Goal: Information Seeking & Learning: Learn about a topic

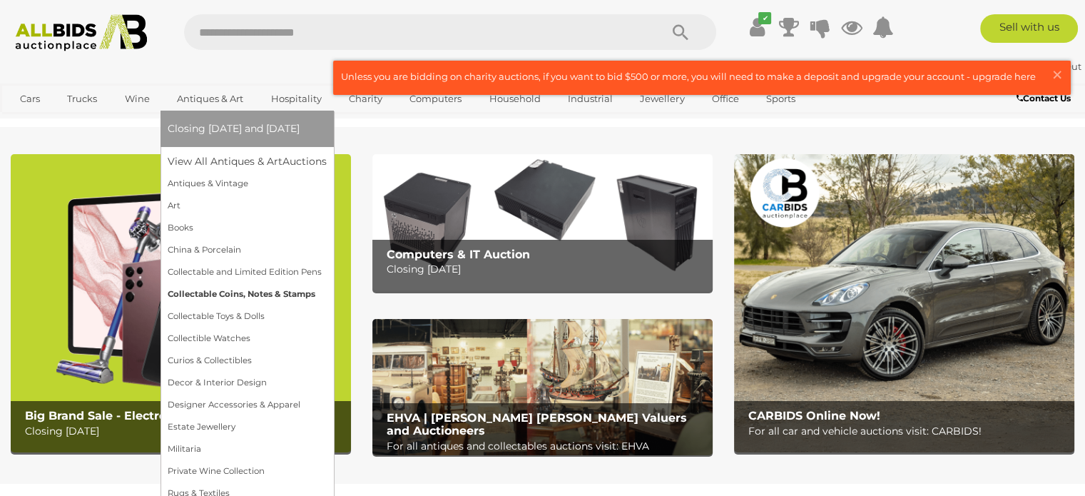
click at [204, 285] on link "Collectable Coins, Notes & Stamps" at bounding box center [247, 294] width 159 height 22
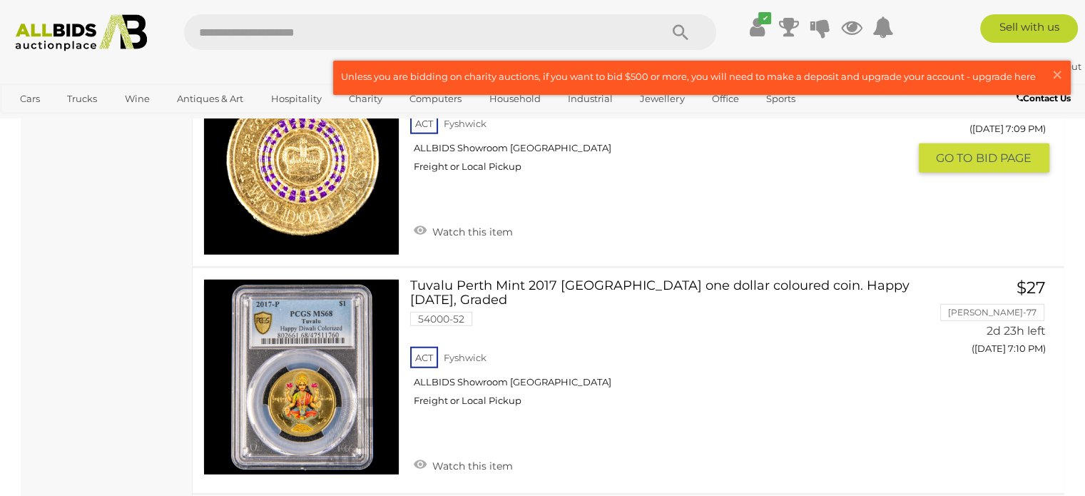
scroll to position [8847, 0]
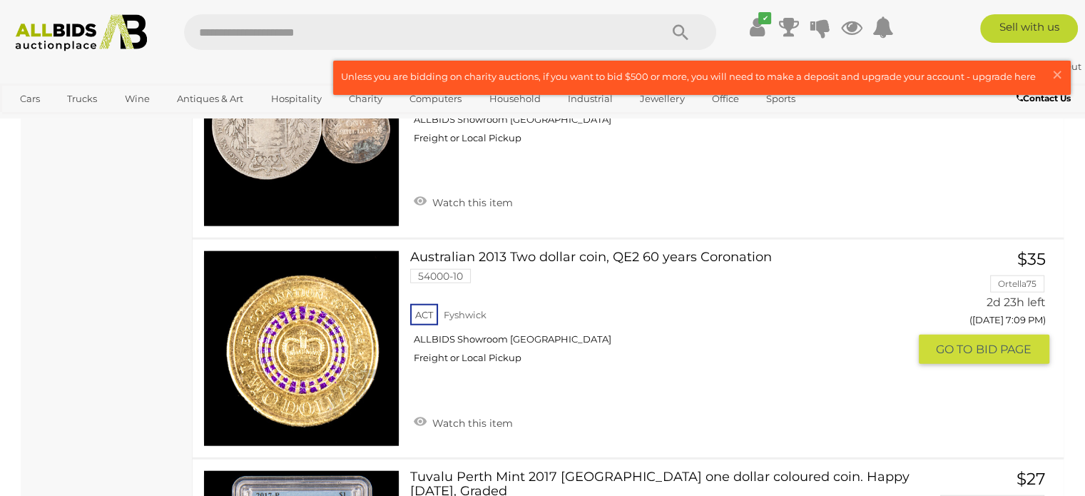
click at [354, 290] on link at bounding box center [301, 348] width 196 height 196
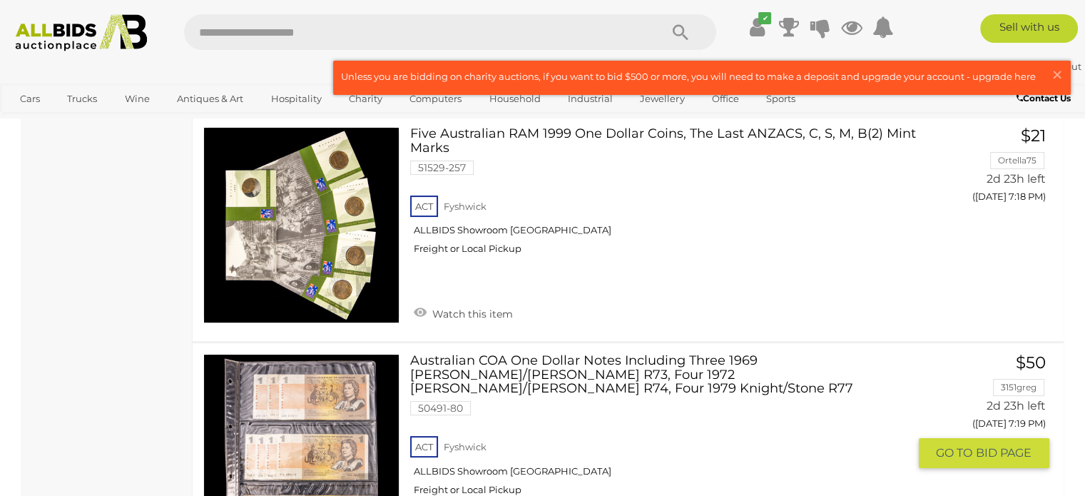
scroll to position [11342, 0]
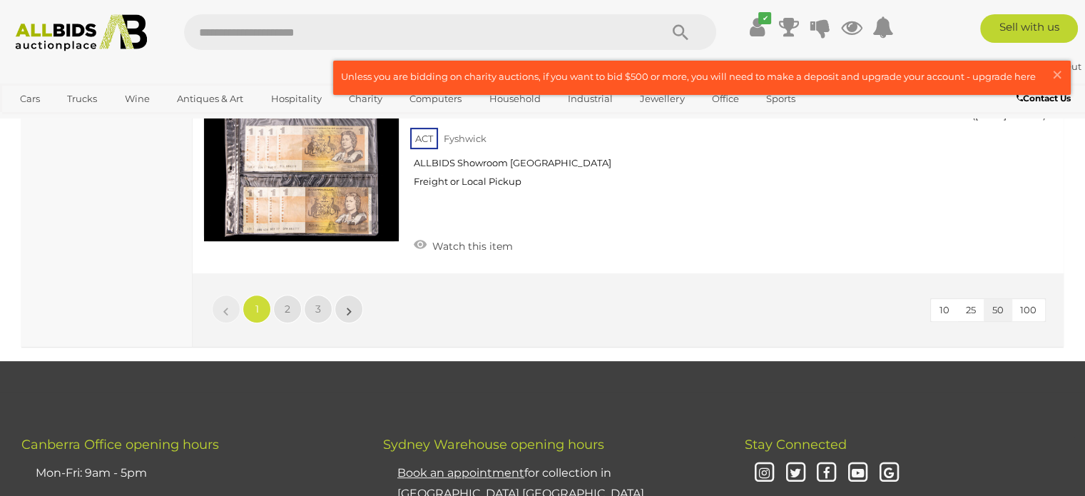
click at [217, 31] on input "text" at bounding box center [415, 32] width 462 height 36
type input "****"
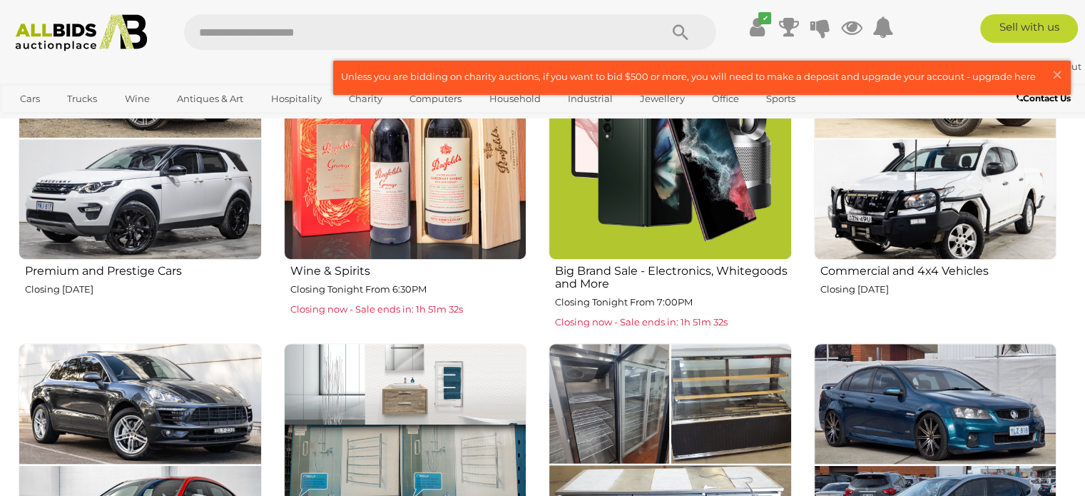
scroll to position [642, 0]
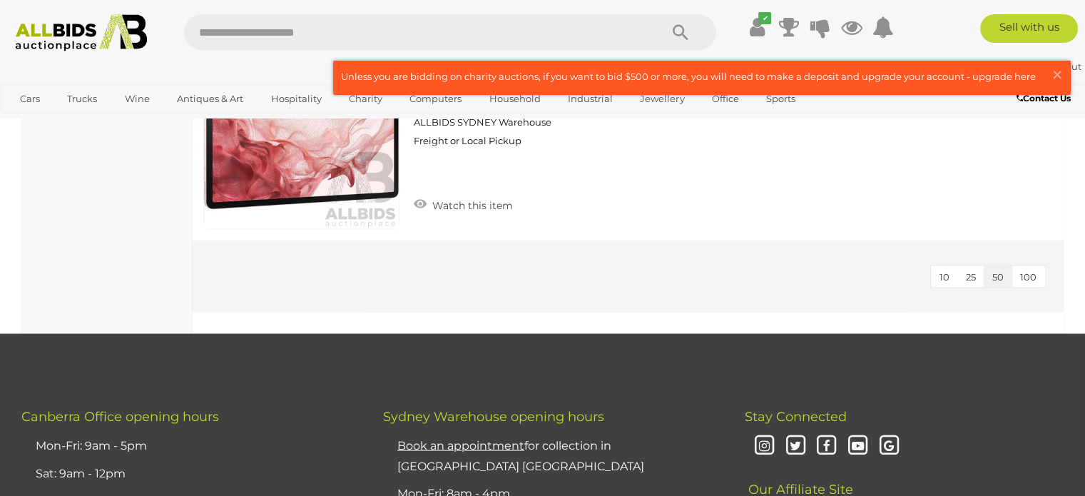
scroll to position [2640, 0]
